Goal: Task Accomplishment & Management: Use online tool/utility

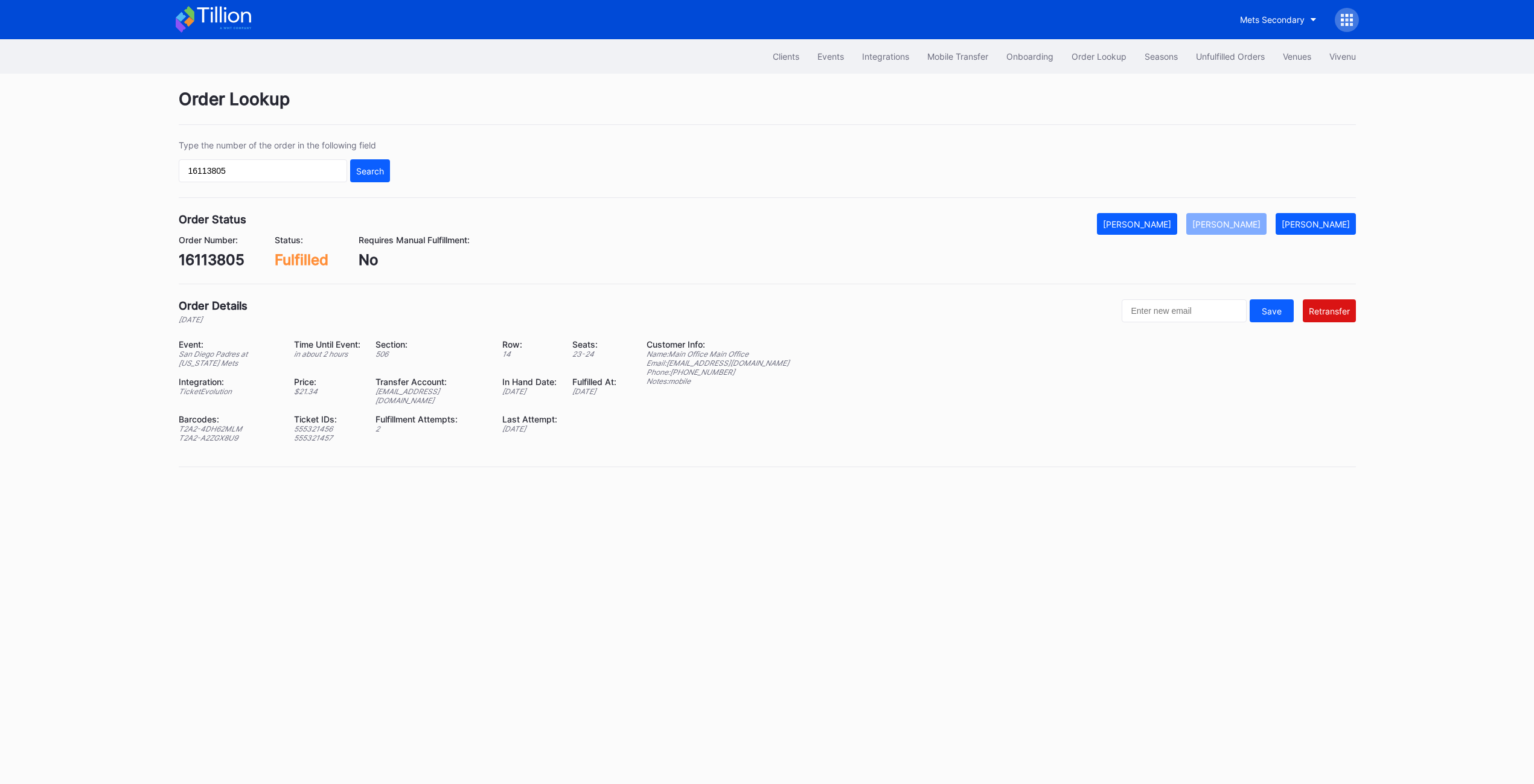
click at [223, 166] on input "16113805" at bounding box center [263, 171] width 169 height 23
type input "477304072"
click at [382, 165] on button "Search" at bounding box center [370, 171] width 40 height 23
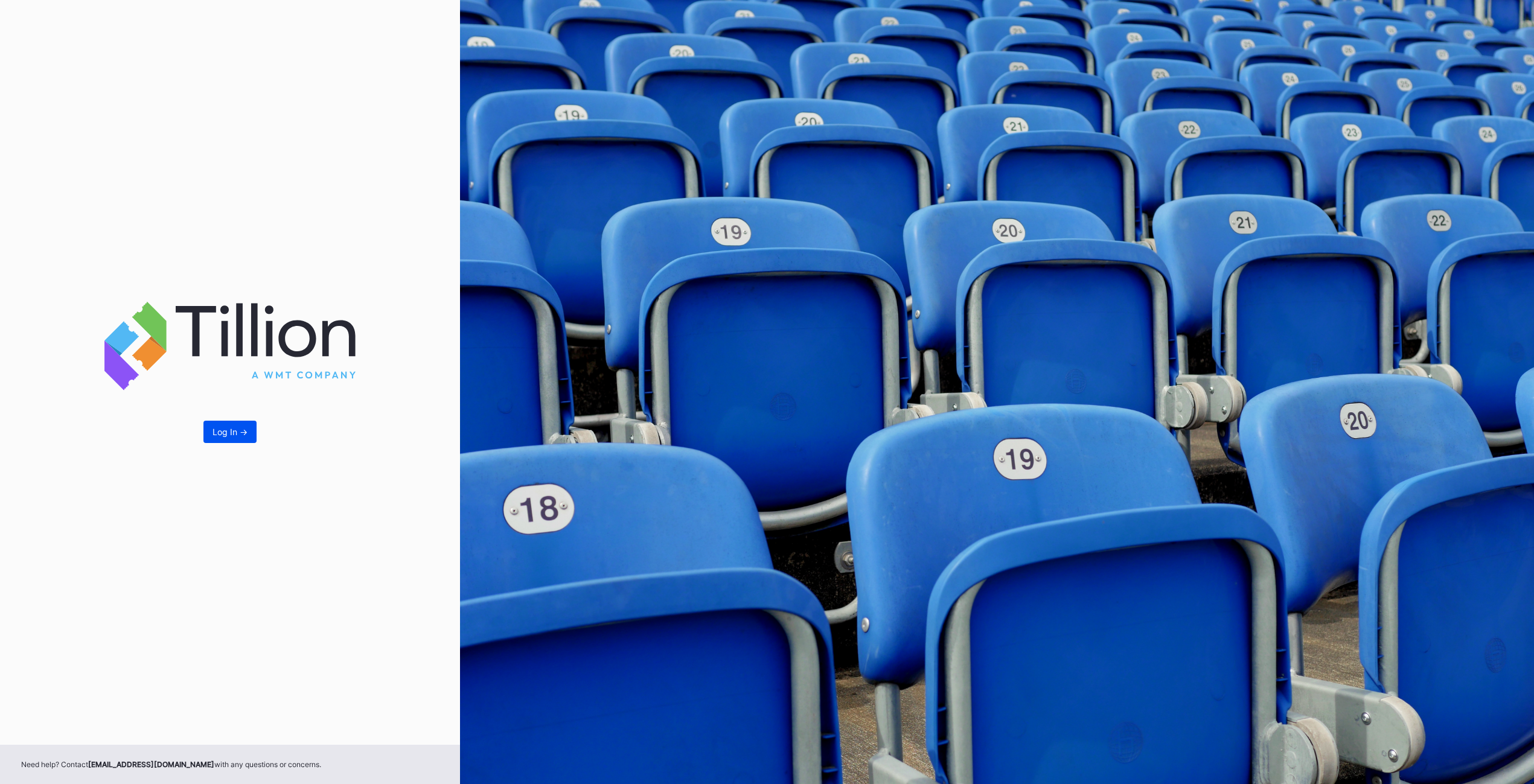
click at [219, 425] on button "Log In ->" at bounding box center [230, 432] width 53 height 23
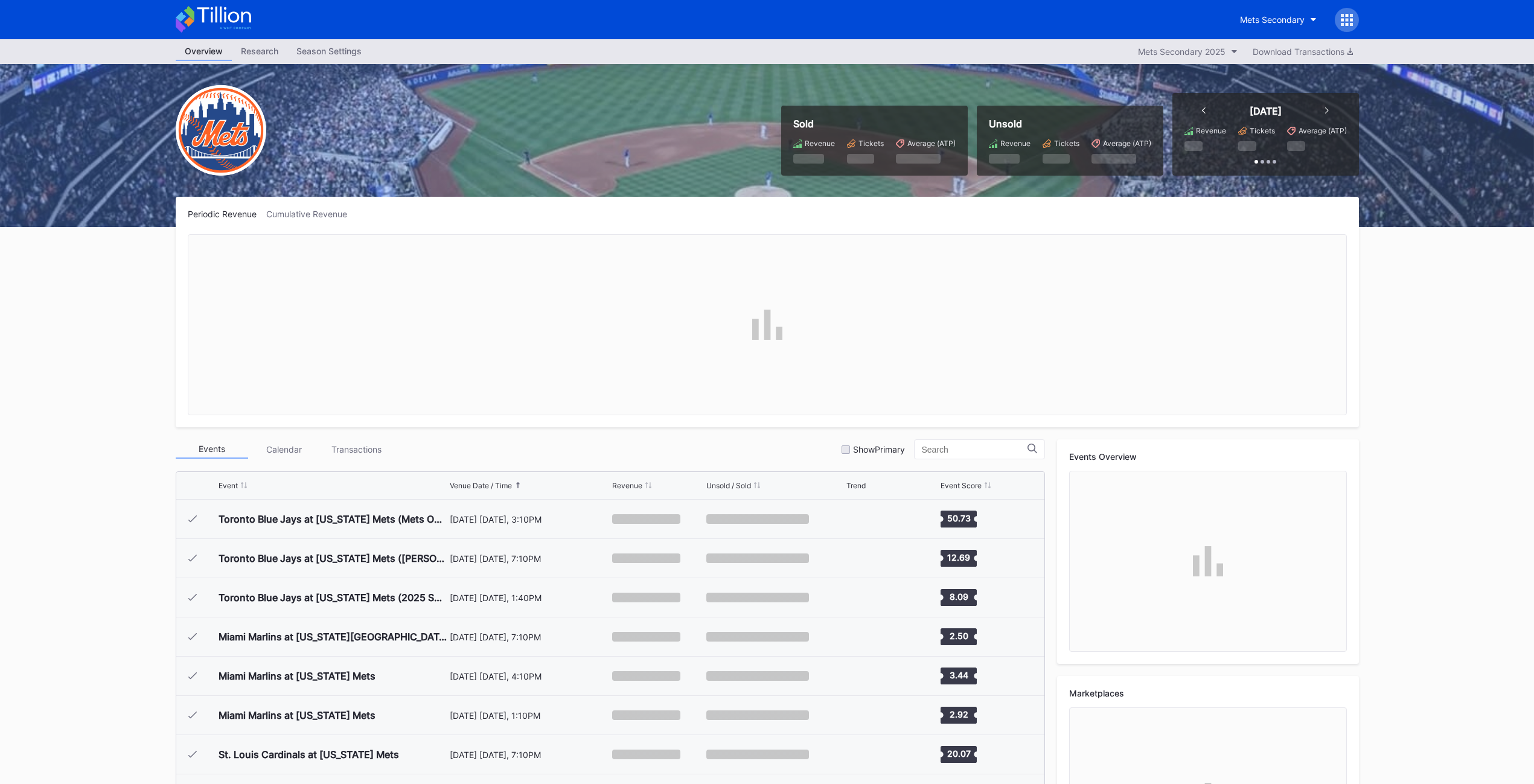
scroll to position [2982, 0]
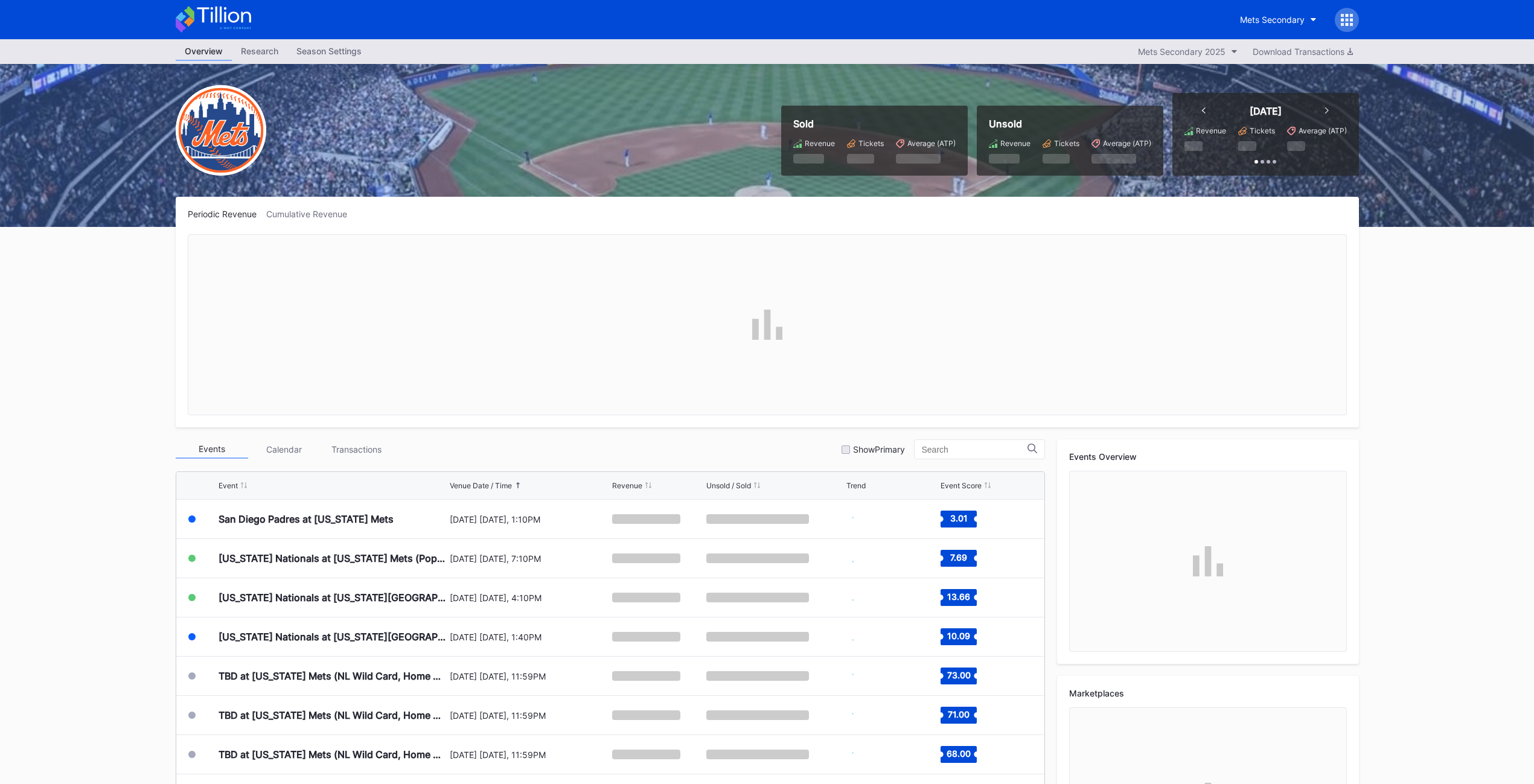
click at [1343, 22] on icon at bounding box center [1347, 20] width 12 height 12
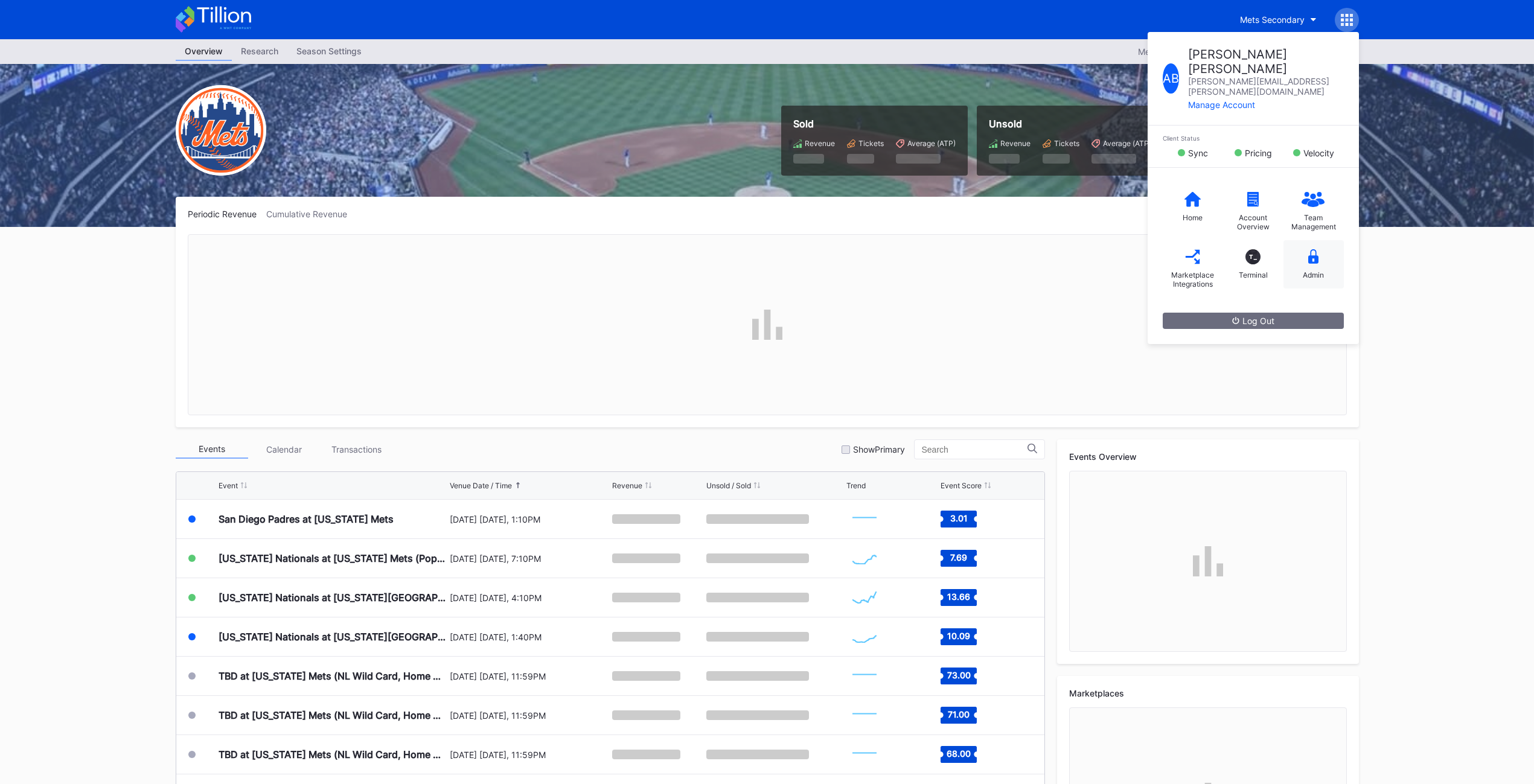
click at [1314, 255] on div "Admin" at bounding box center [1313, 264] width 60 height 48
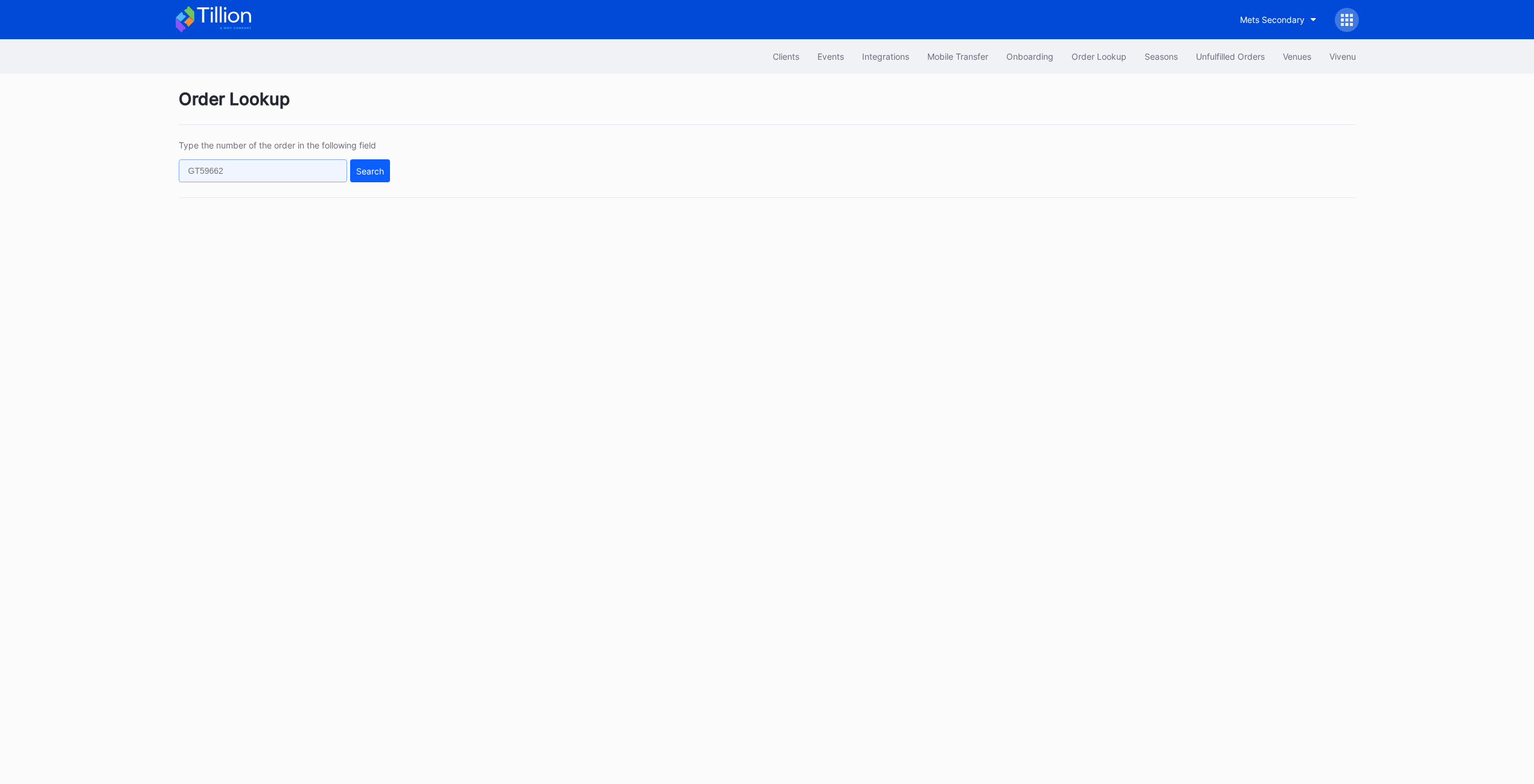
click at [208, 177] on input "text" at bounding box center [263, 171] width 169 height 23
paste input "477304072"
type input "477304072"
click at [367, 175] on div "Search" at bounding box center [370, 171] width 28 height 10
